Goal: Transaction & Acquisition: Purchase product/service

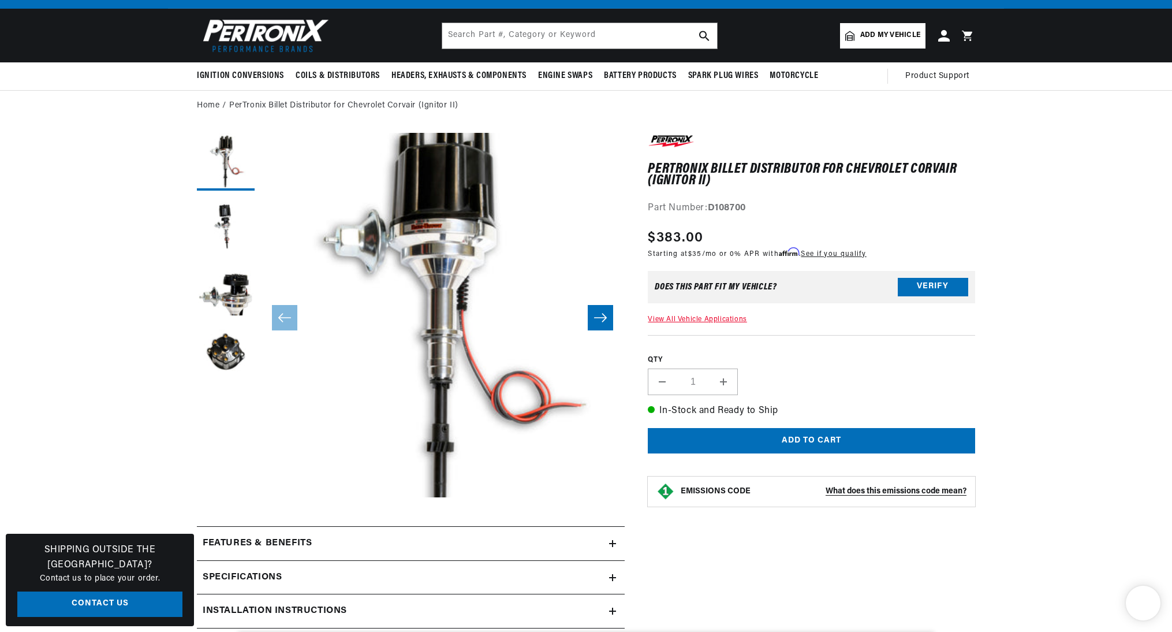
scroll to position [41, 0]
click at [915, 287] on button "Verify" at bounding box center [933, 287] width 70 height 18
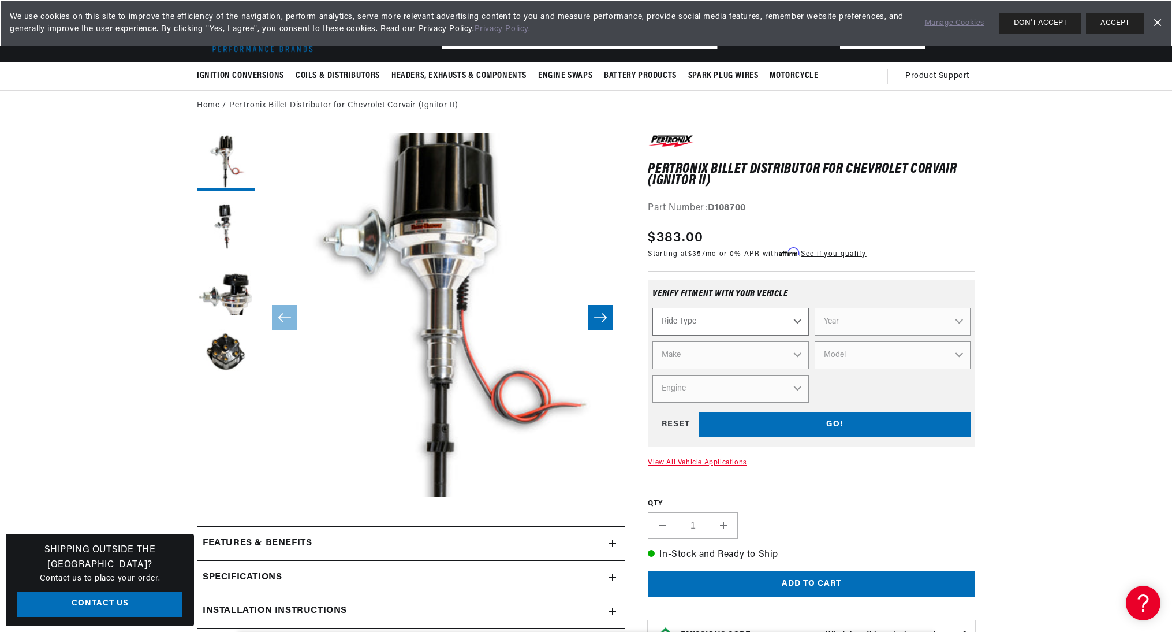
scroll to position [0, 0]
click at [755, 326] on select "Ride Type Automotive Agricultural Industrial Marine Motorcycle" at bounding box center [730, 322] width 156 height 28
select select "Automotive"
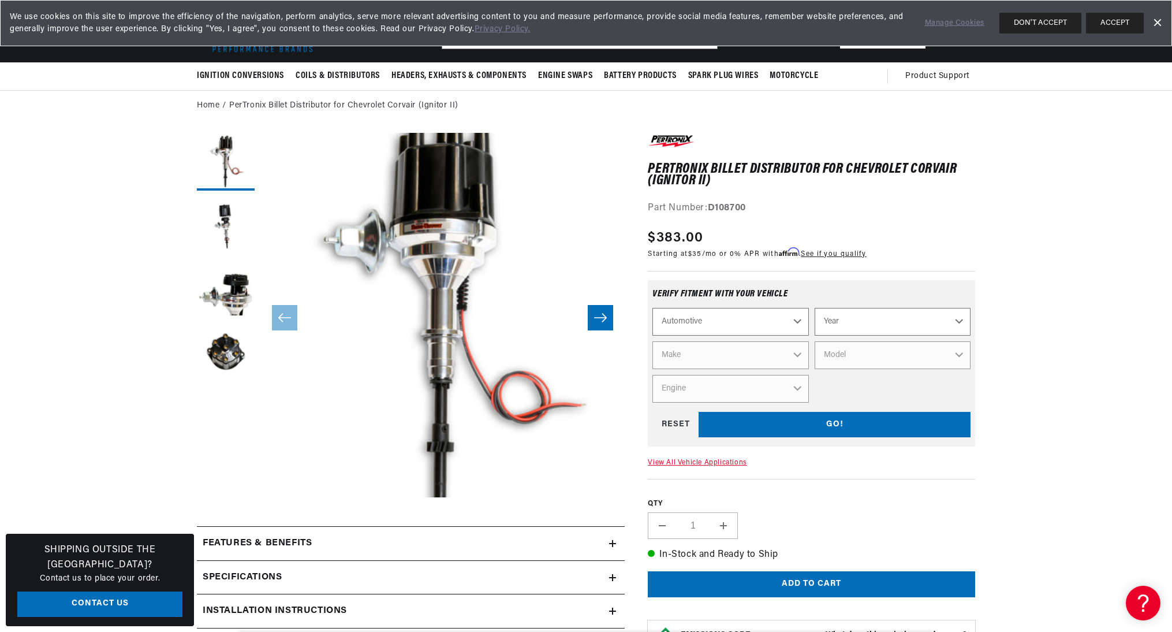
click at [861, 315] on select "Year [DATE] 2023 2022 2021 2020 2019 2018 2017 2016 2015 2014 2013 2012 2011 20…" at bounding box center [893, 322] width 156 height 28
select select "1967"
click at [793, 357] on select "Make Alfa Romeo American Motors Aston [PERSON_NAME][GEOGRAPHIC_DATA] [PERSON_NA…" at bounding box center [730, 355] width 156 height 28
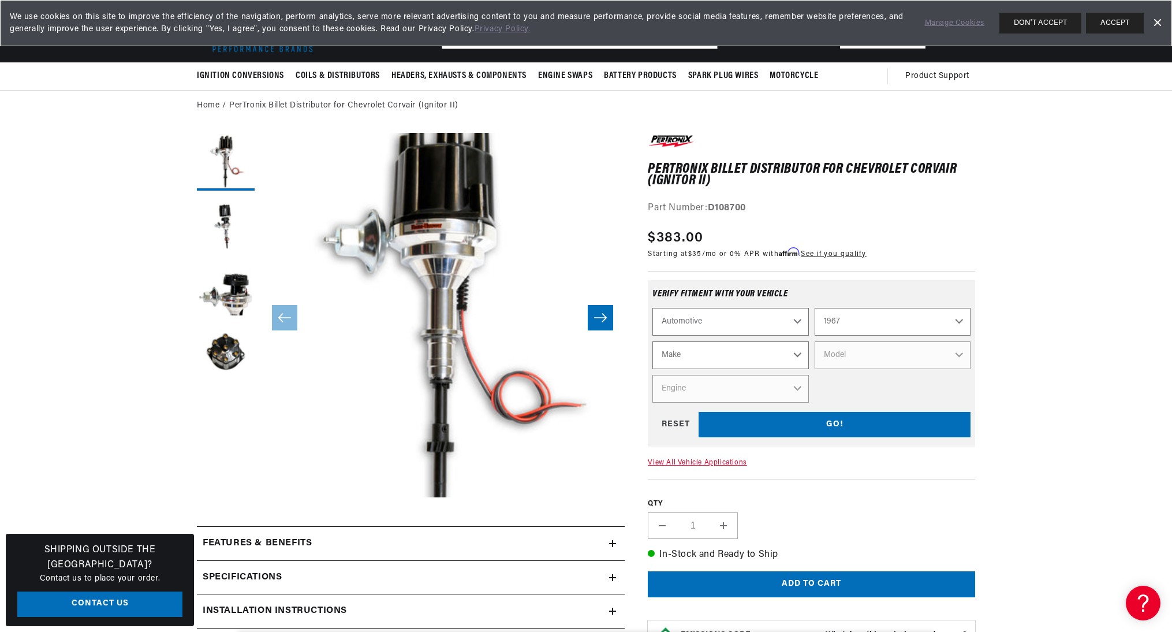
select select "Chevrolet"
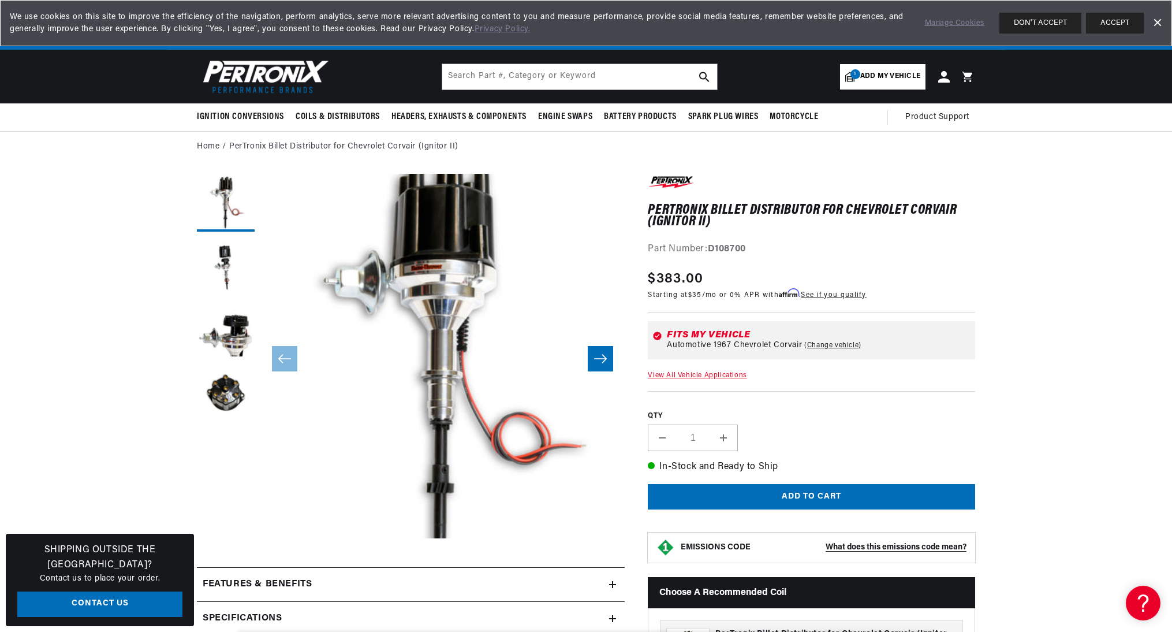
click at [600, 361] on icon "Slide right" at bounding box center [600, 359] width 14 height 12
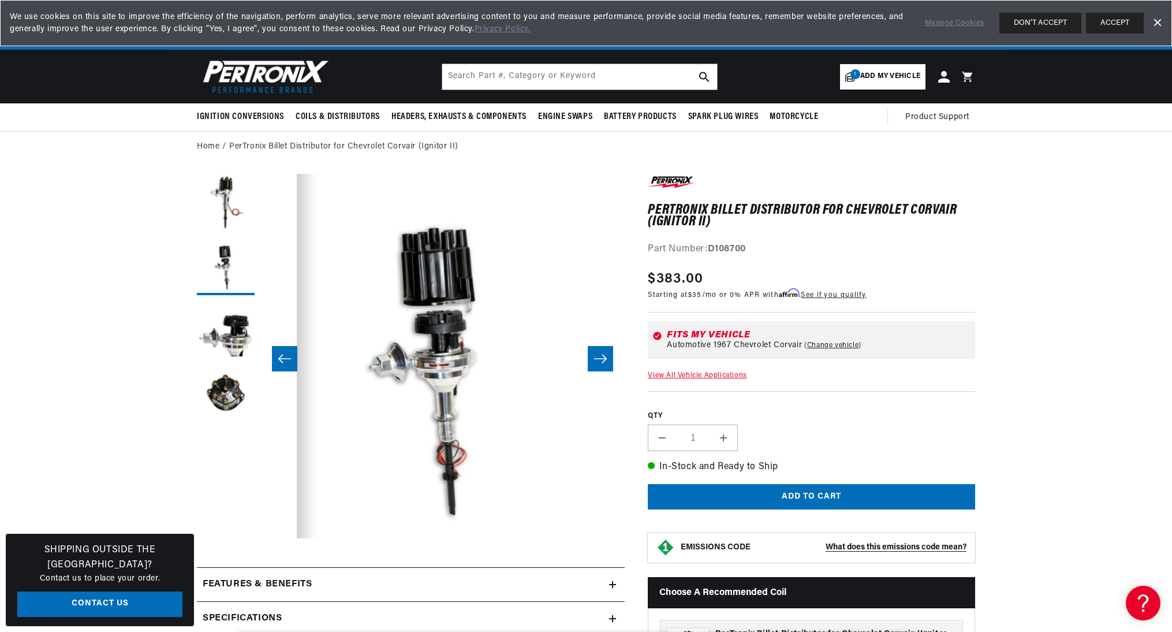
click at [600, 361] on icon "Slide right" at bounding box center [600, 359] width 14 height 12
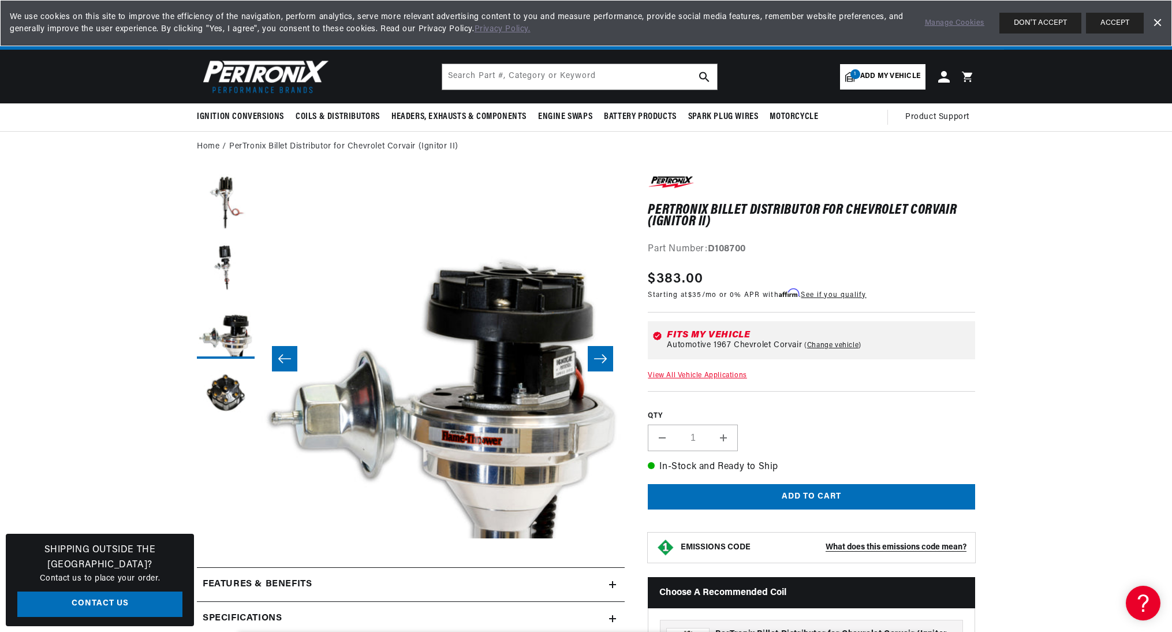
scroll to position [0, 350]
click at [600, 361] on icon "Slide right" at bounding box center [600, 359] width 14 height 12
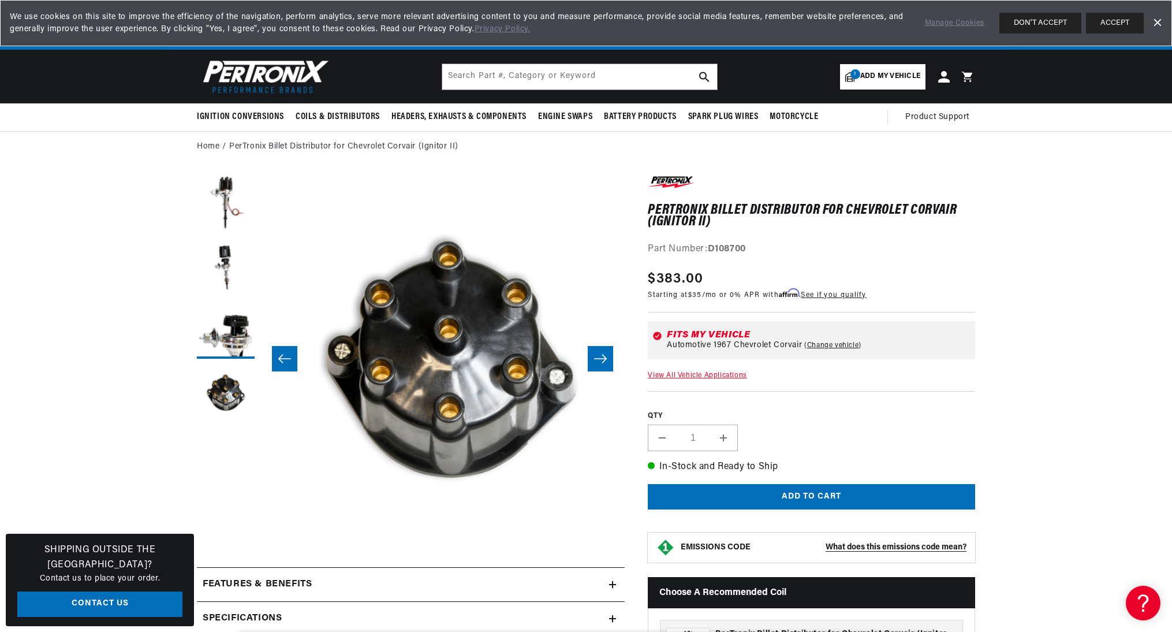
scroll to position [0, 1093]
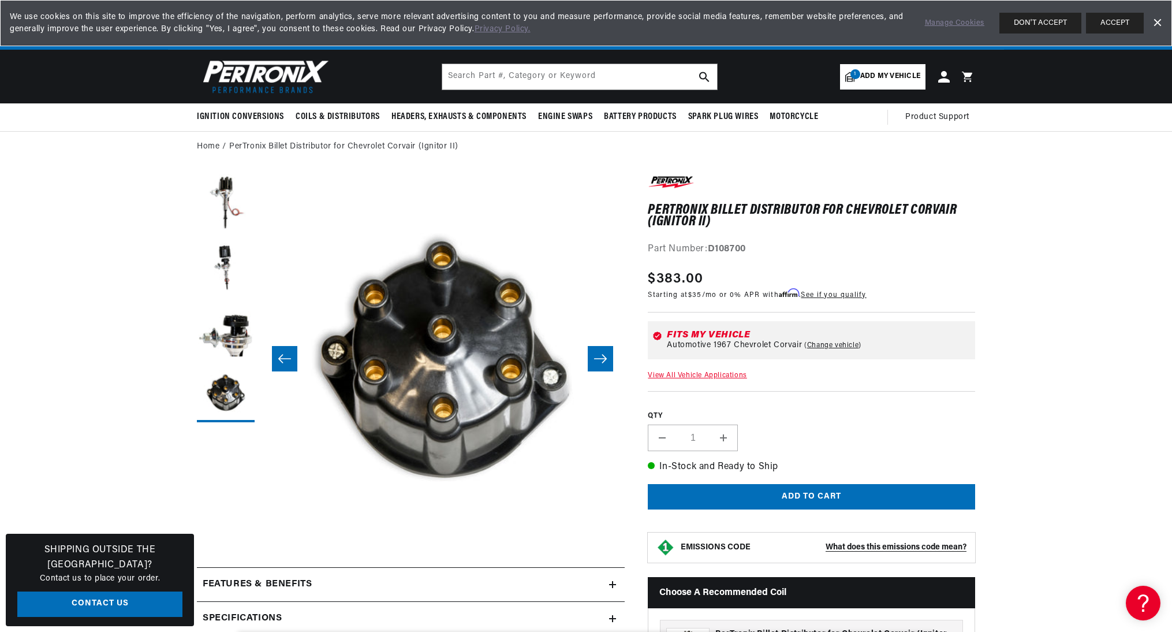
click at [600, 361] on icon "Slide right" at bounding box center [600, 359] width 14 height 12
click at [596, 356] on icon "Slide right" at bounding box center [600, 359] width 14 height 12
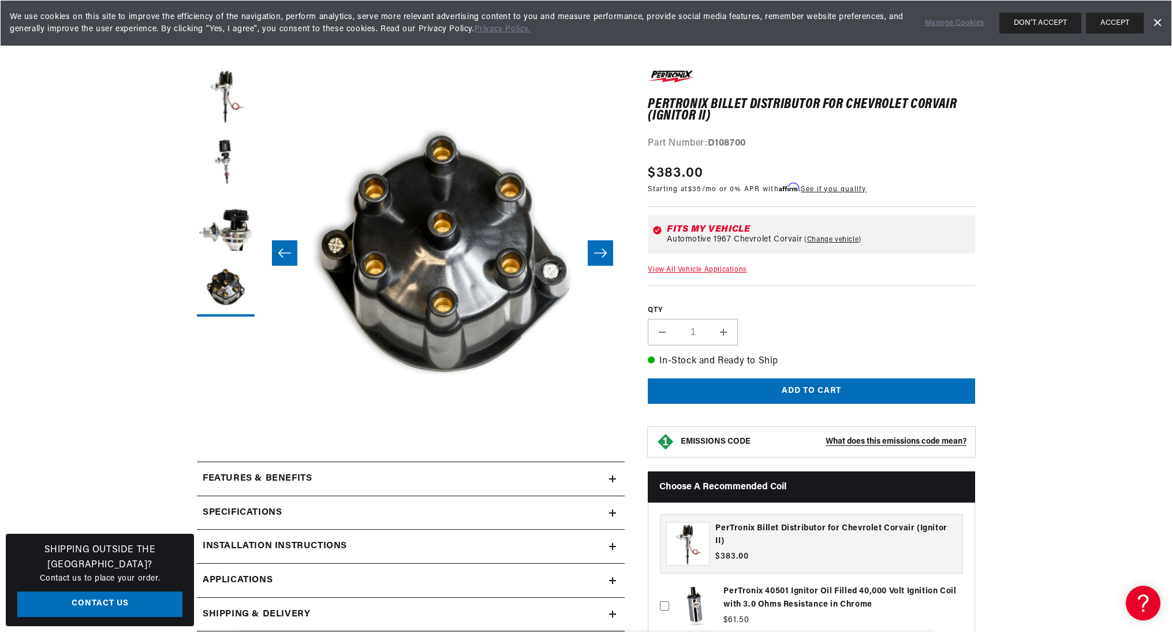
click at [806, 384] on button "Add to cart" at bounding box center [811, 391] width 327 height 26
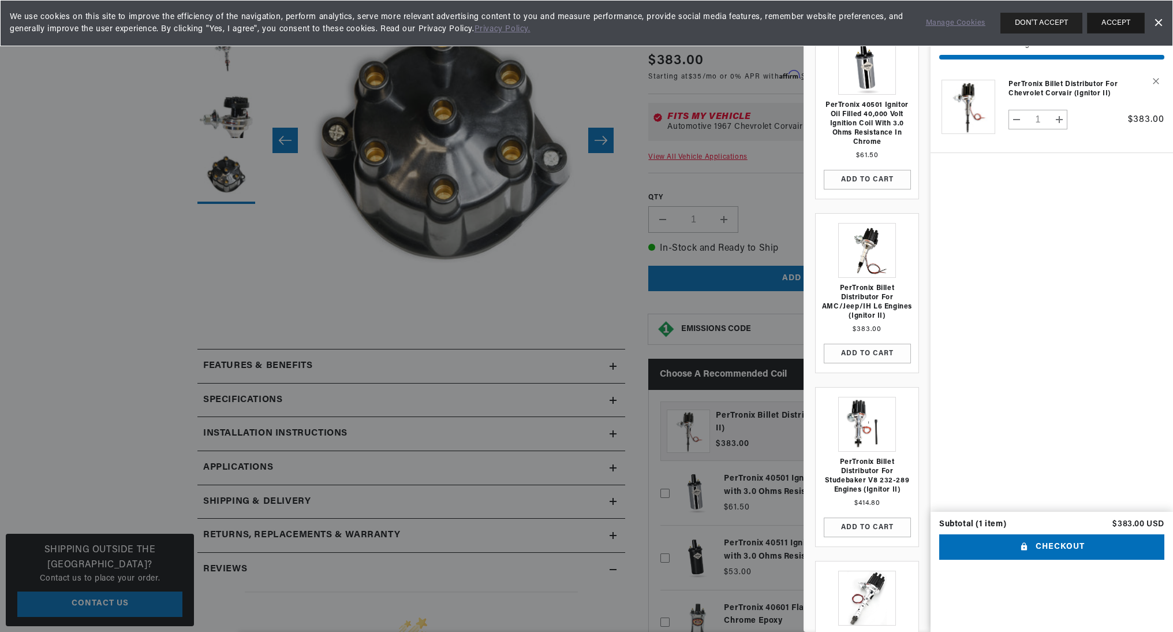
click at [1120, 24] on button "ACCEPT" at bounding box center [1116, 23] width 58 height 21
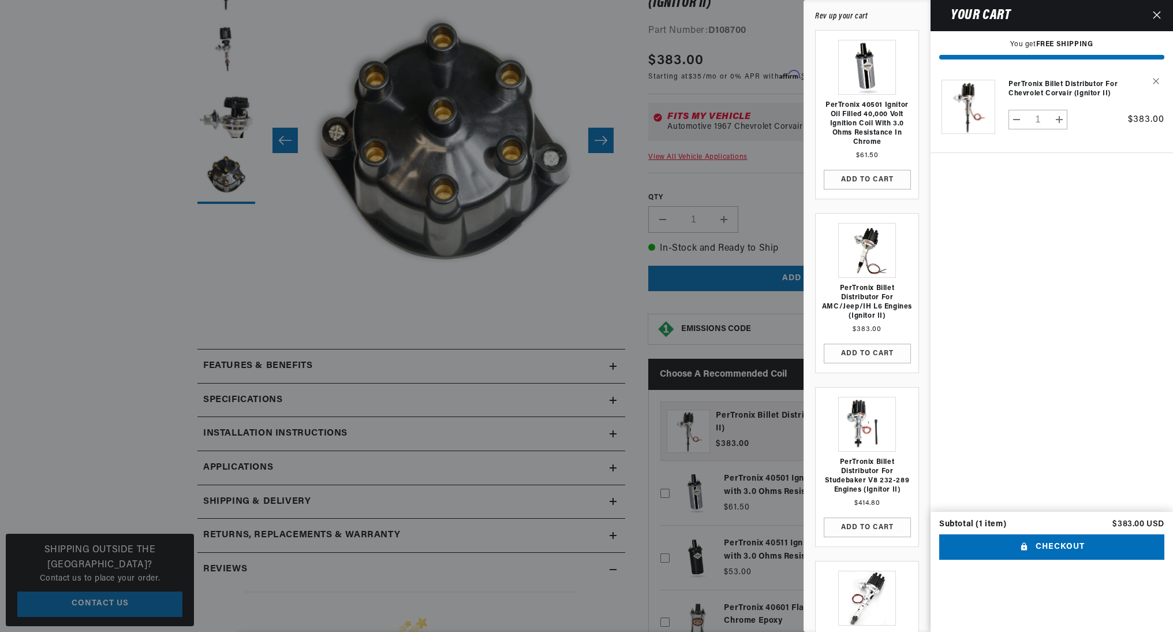
click at [1156, 16] on icon "Close" at bounding box center [1157, 15] width 8 height 8
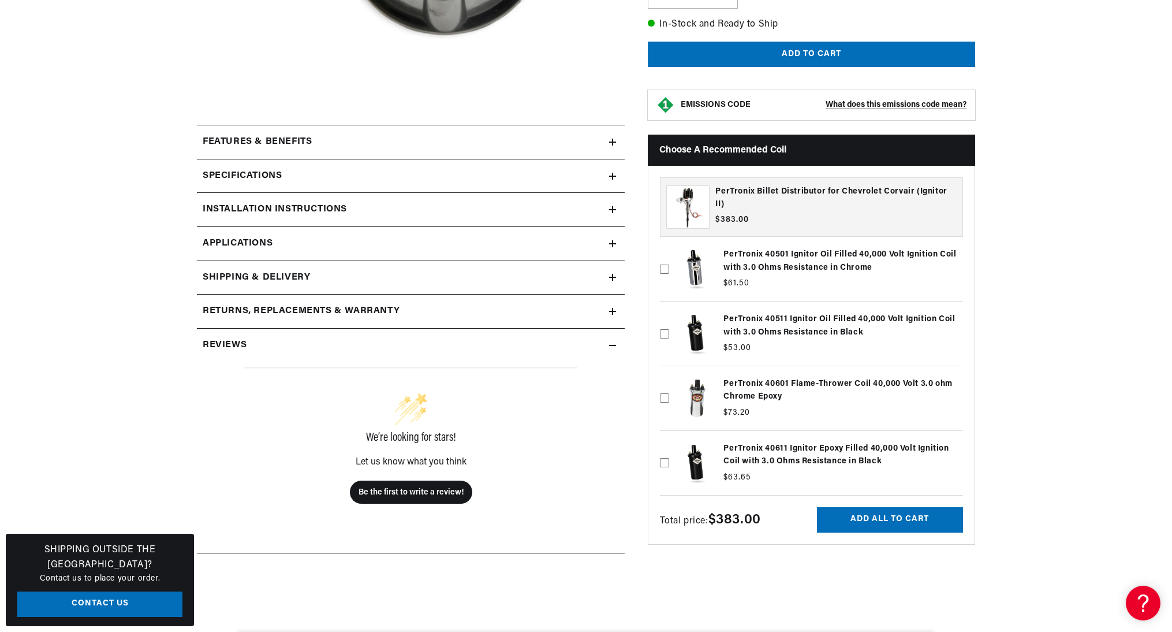
click at [811, 316] on label at bounding box center [811, 333] width 303 height 58
click at [669, 316] on input "checkbox" at bounding box center [664, 314] width 9 height 9
click at [664, 331] on icon at bounding box center [665, 333] width 6 height 4
click at [664, 319] on input "checkbox" at bounding box center [664, 314] width 9 height 9
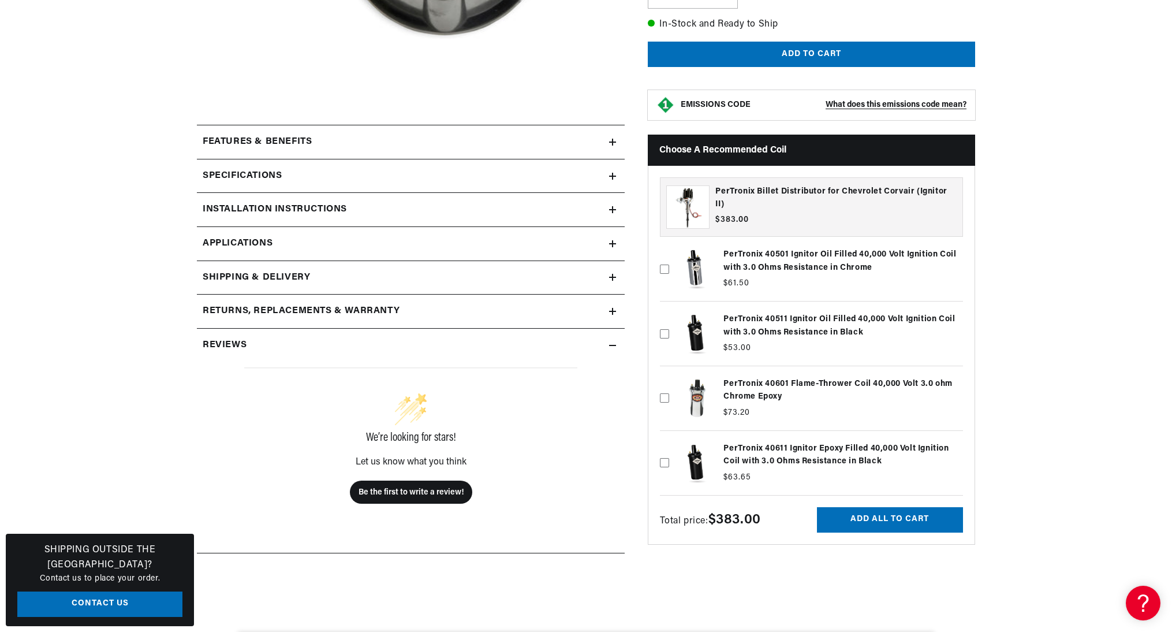
scroll to position [0, 0]
click at [664, 329] on icon at bounding box center [664, 333] width 9 height 9
click at [664, 319] on input "checkbox" at bounding box center [664, 314] width 9 height 9
click at [759, 312] on label at bounding box center [811, 333] width 303 height 58
click at [669, 312] on input "checkbox" at bounding box center [664, 314] width 9 height 9
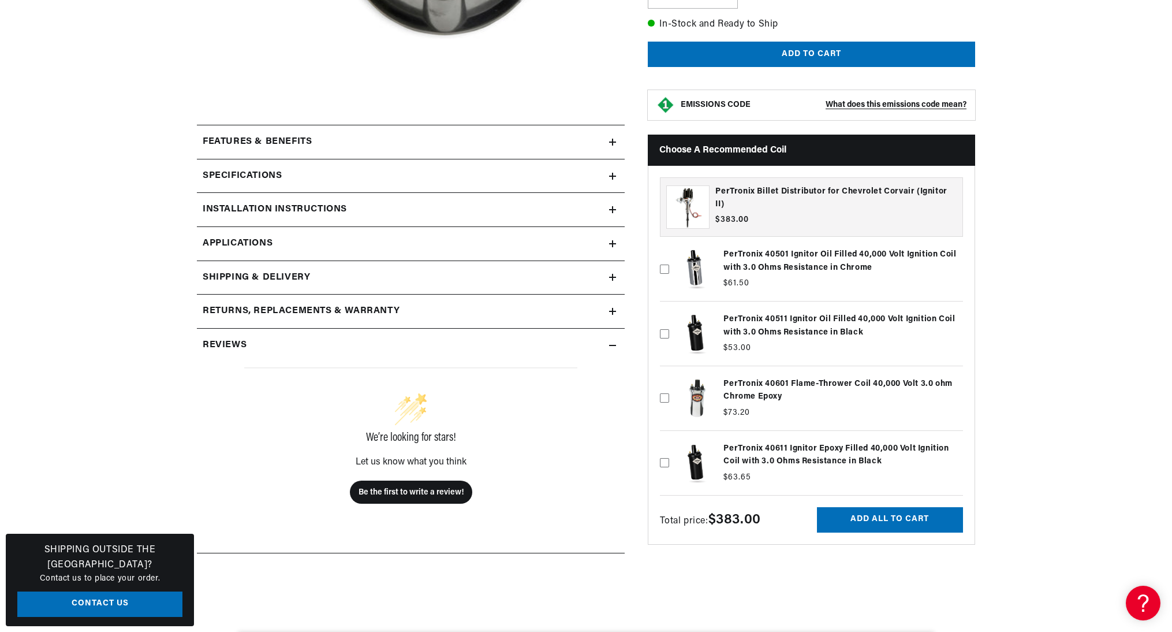
click at [759, 312] on label at bounding box center [811, 333] width 303 height 58
click at [669, 312] on input "checkbox" at bounding box center [664, 314] width 9 height 9
checkbox input "true"
click at [862, 513] on button "Add all to cart" at bounding box center [890, 520] width 146 height 26
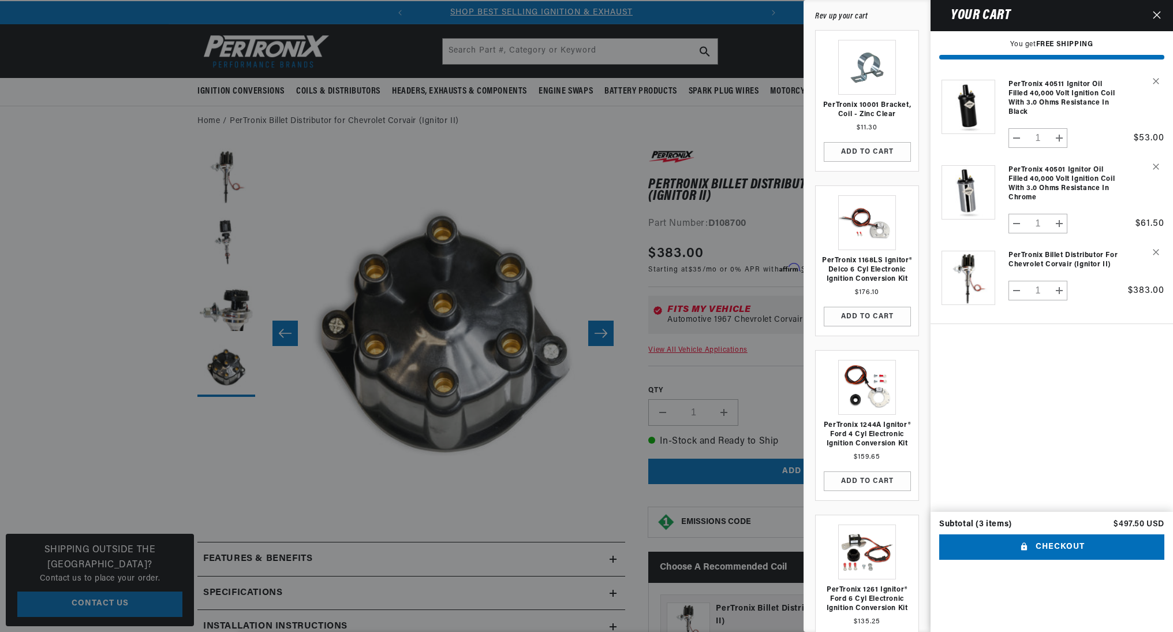
scroll to position [0, 0]
click at [1153, 167] on icon "Remove PerTronix 40501 Ignitor Oil Filled 40,000 Volt Ignition Coil with 3.0 Oh…" at bounding box center [1156, 166] width 6 height 6
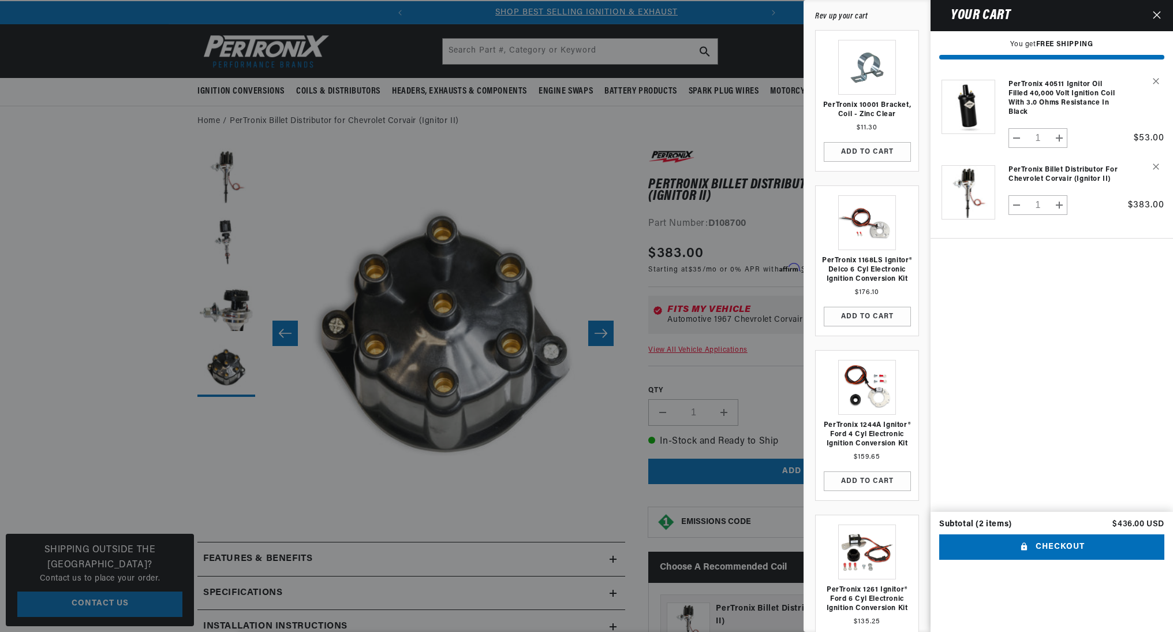
click at [1045, 534] on button "Checkout" at bounding box center [1051, 547] width 225 height 26
